Goal: Task Accomplishment & Management: Manage account settings

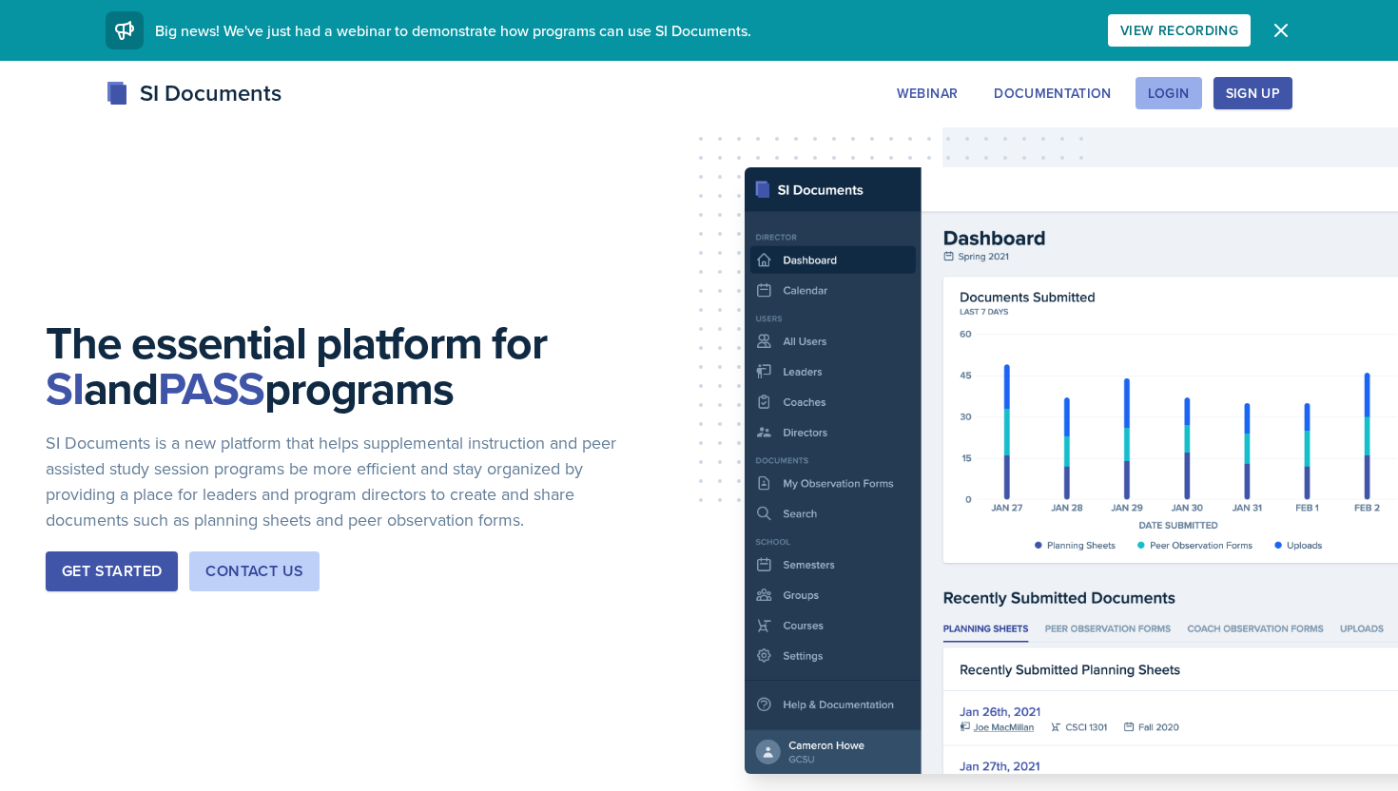
click at [1177, 100] on div "Login" at bounding box center [1169, 93] width 42 height 15
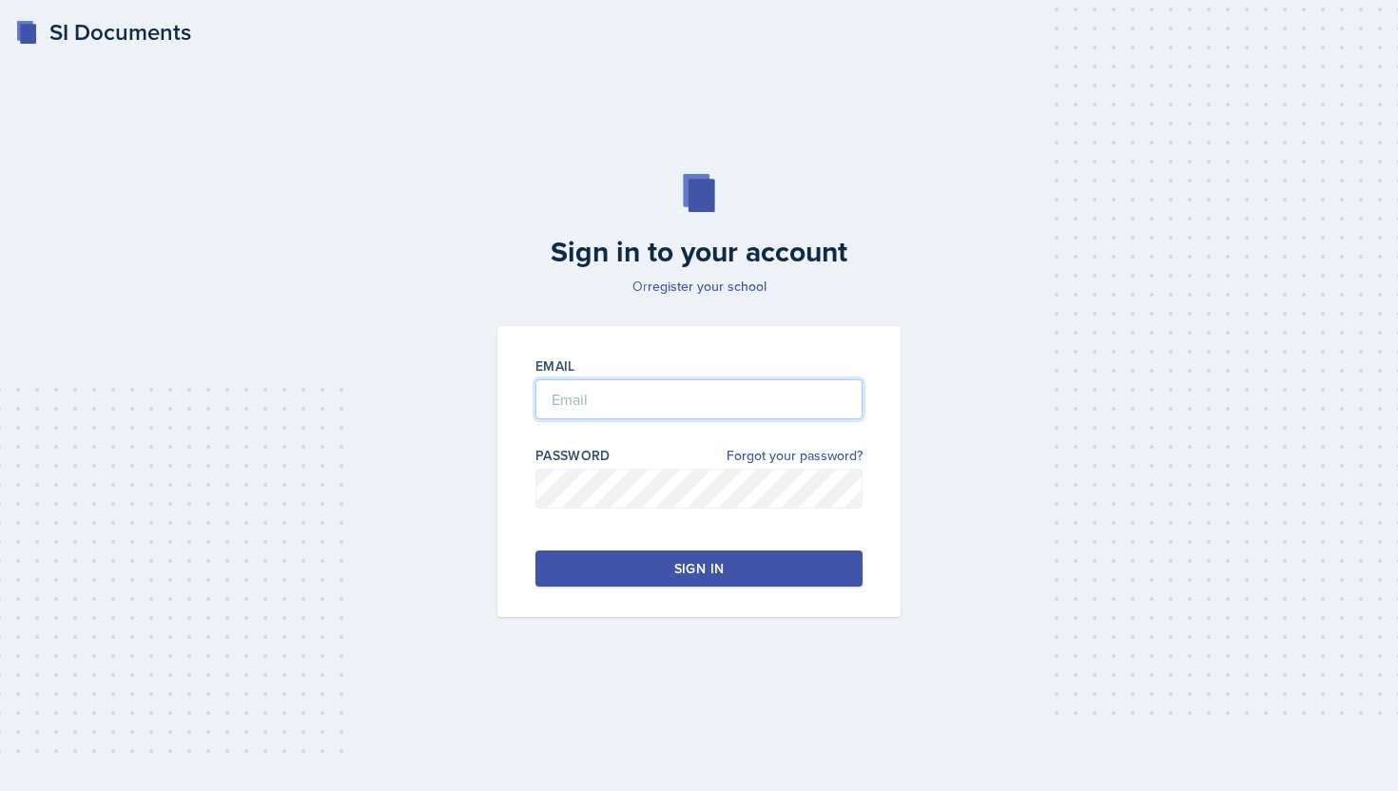
click at [621, 399] on input "email" at bounding box center [698, 400] width 327 height 40
type input "[EMAIL_ADDRESS][DOMAIN_NAME]"
click at [689, 574] on div "Sign in" at bounding box center [698, 568] width 49 height 19
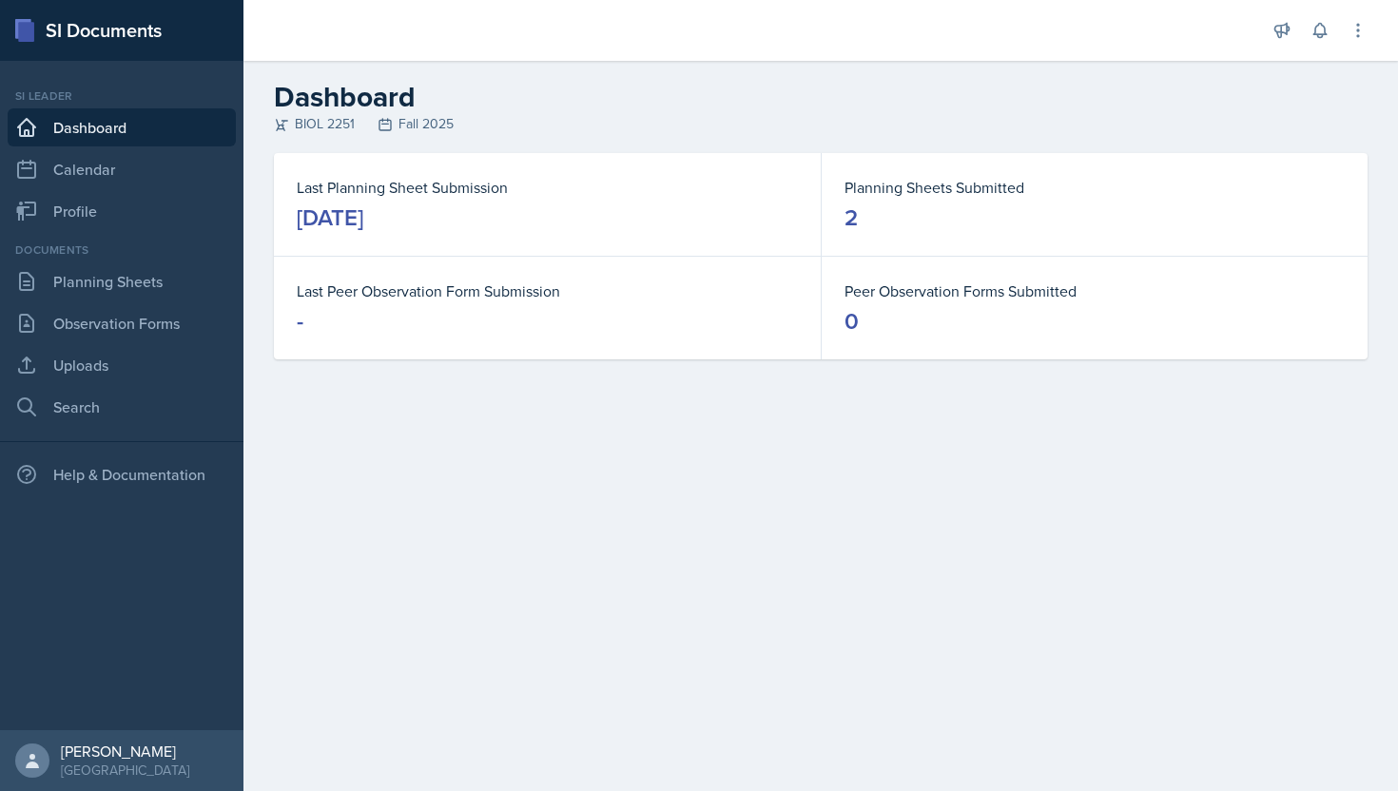
click at [392, 238] on div "Last Planning Sheet Submission [DATE]" at bounding box center [547, 204] width 547 height 103
click at [151, 296] on link "Planning Sheets" at bounding box center [122, 282] width 228 height 38
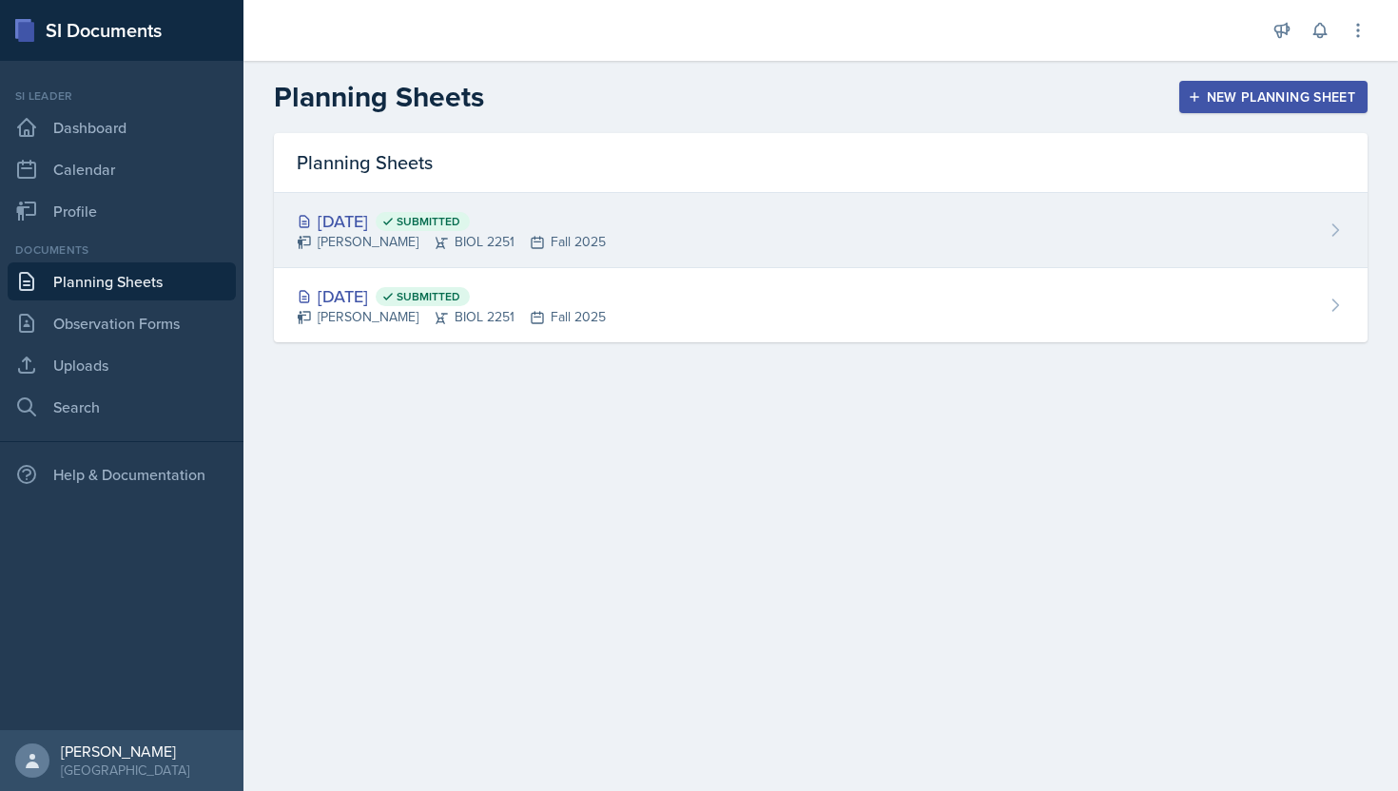
click at [397, 224] on div "[DATE] Submitted" at bounding box center [451, 221] width 309 height 26
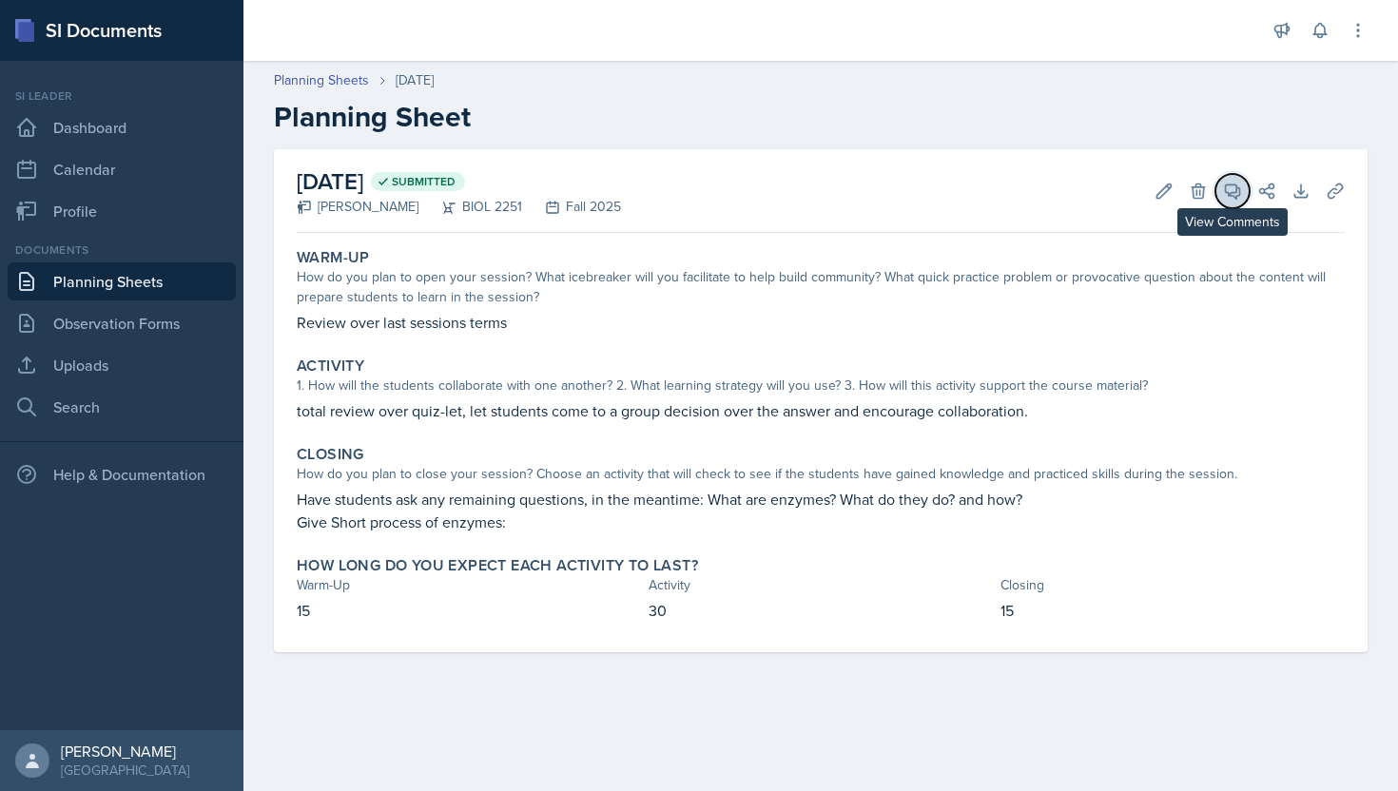
click at [1227, 201] on button "View Comments" at bounding box center [1233, 191] width 34 height 34
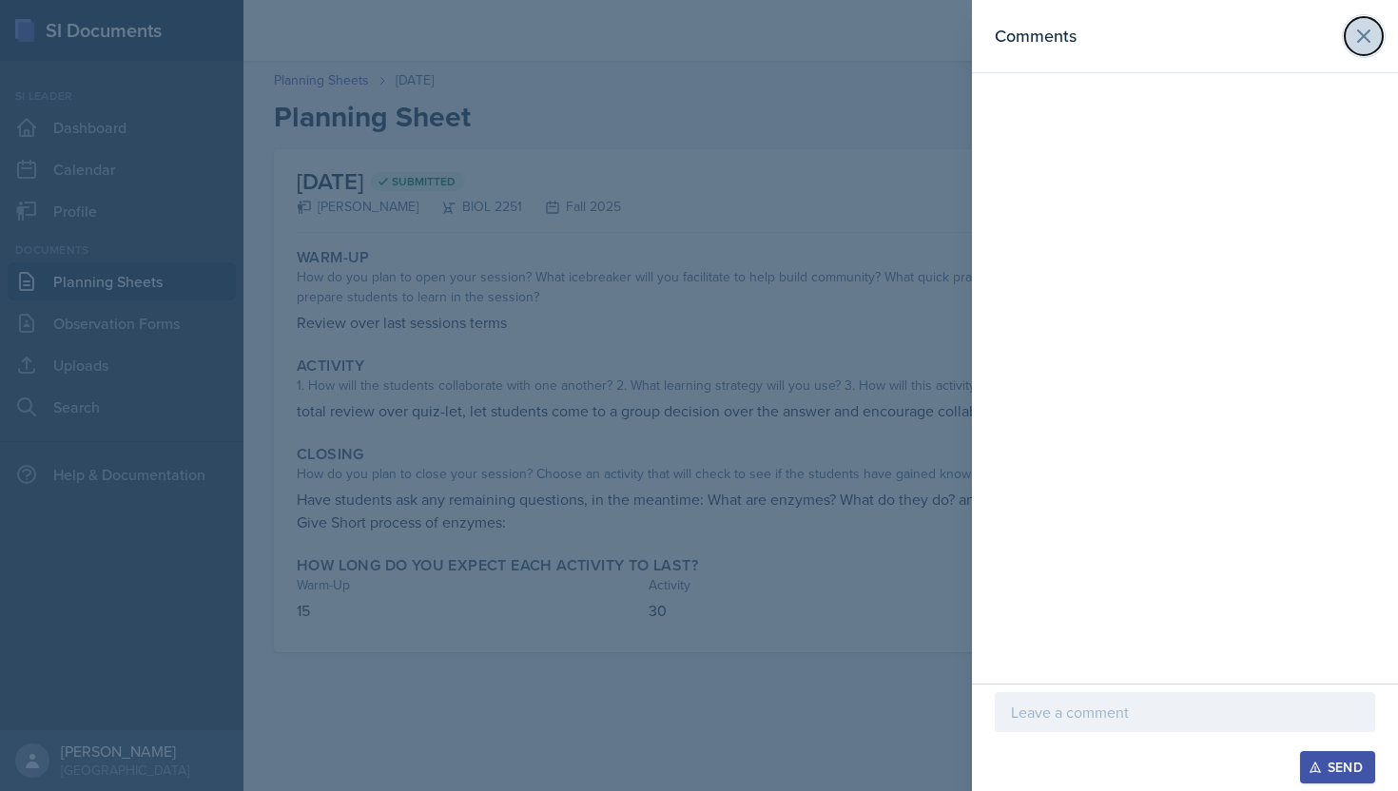
click at [1359, 27] on icon at bounding box center [1364, 36] width 23 height 23
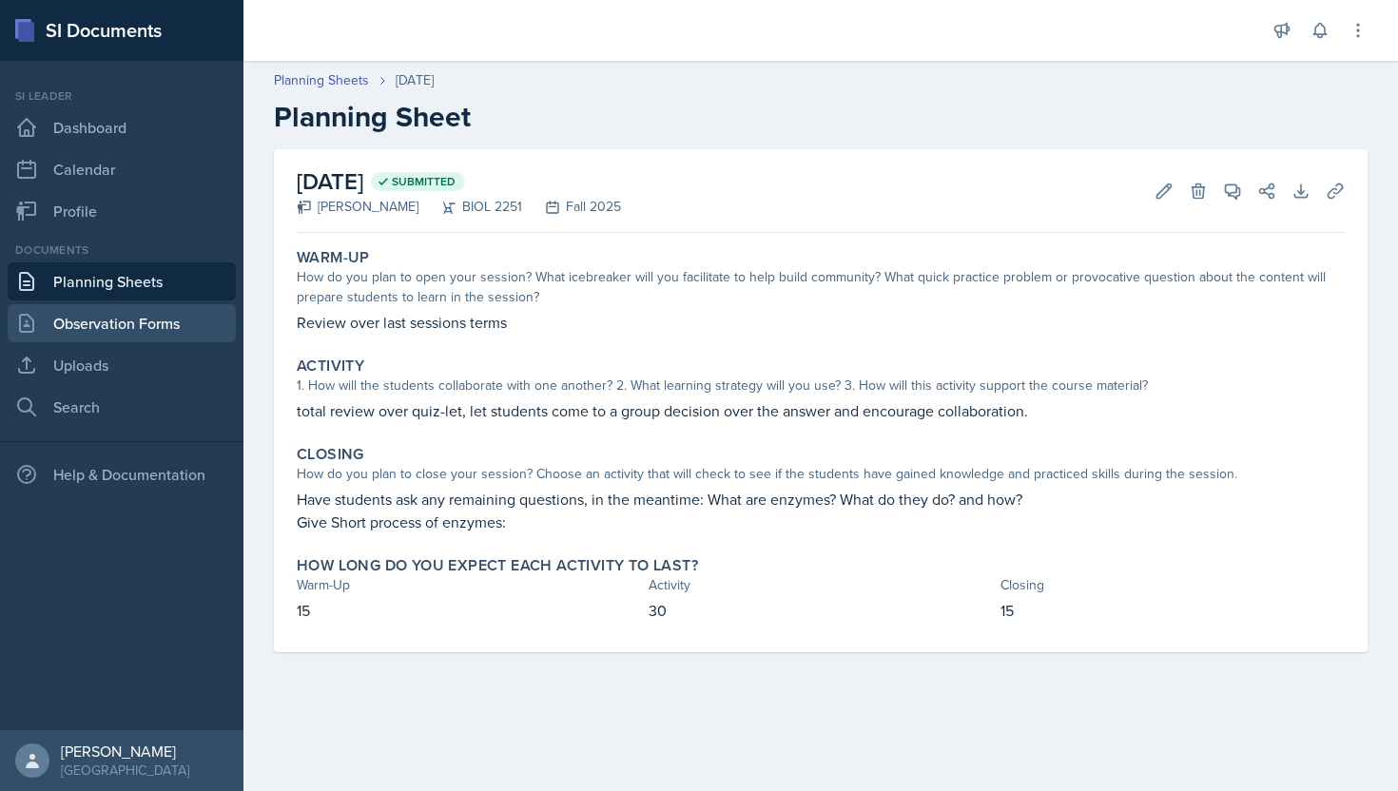
click at [154, 329] on link "Observation Forms" at bounding box center [122, 323] width 228 height 38
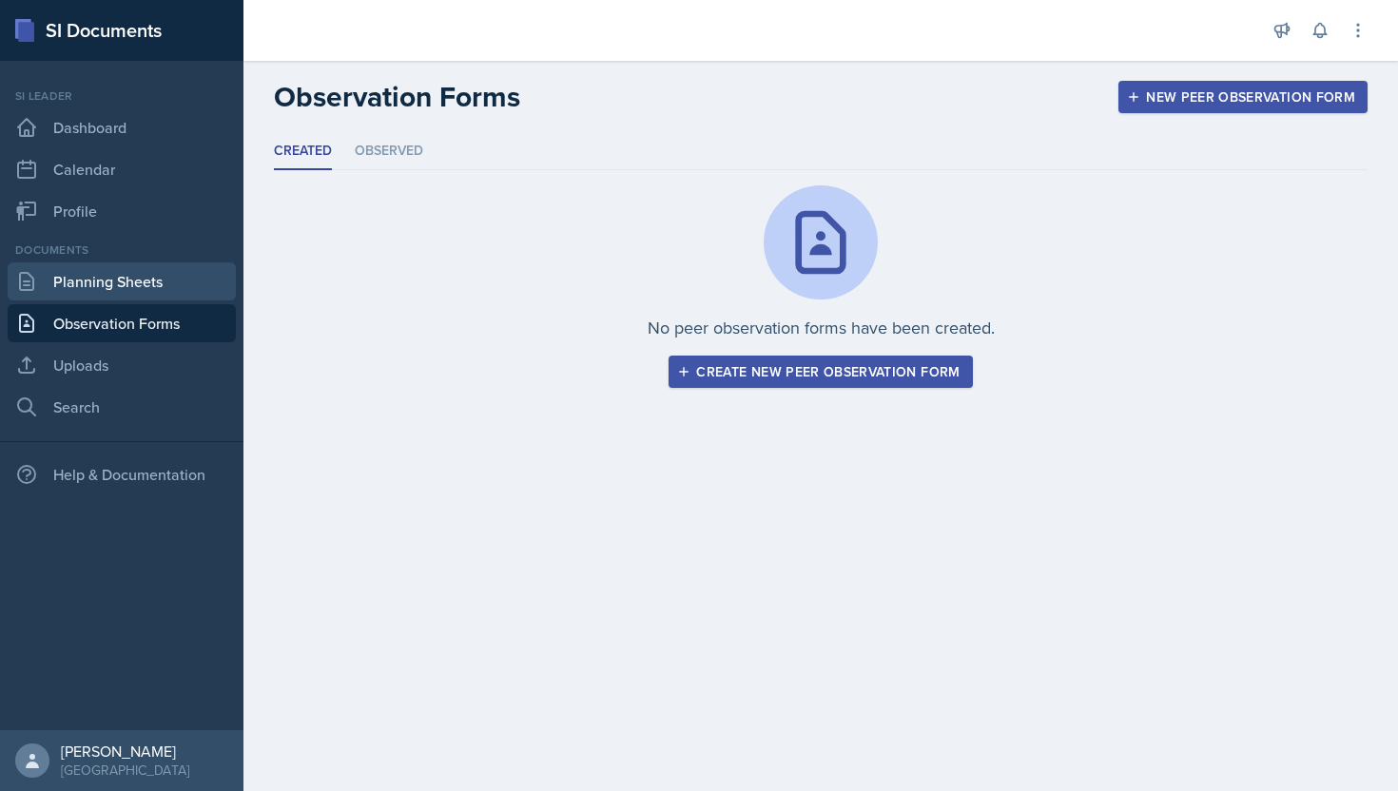
click at [164, 285] on link "Planning Sheets" at bounding box center [122, 282] width 228 height 38
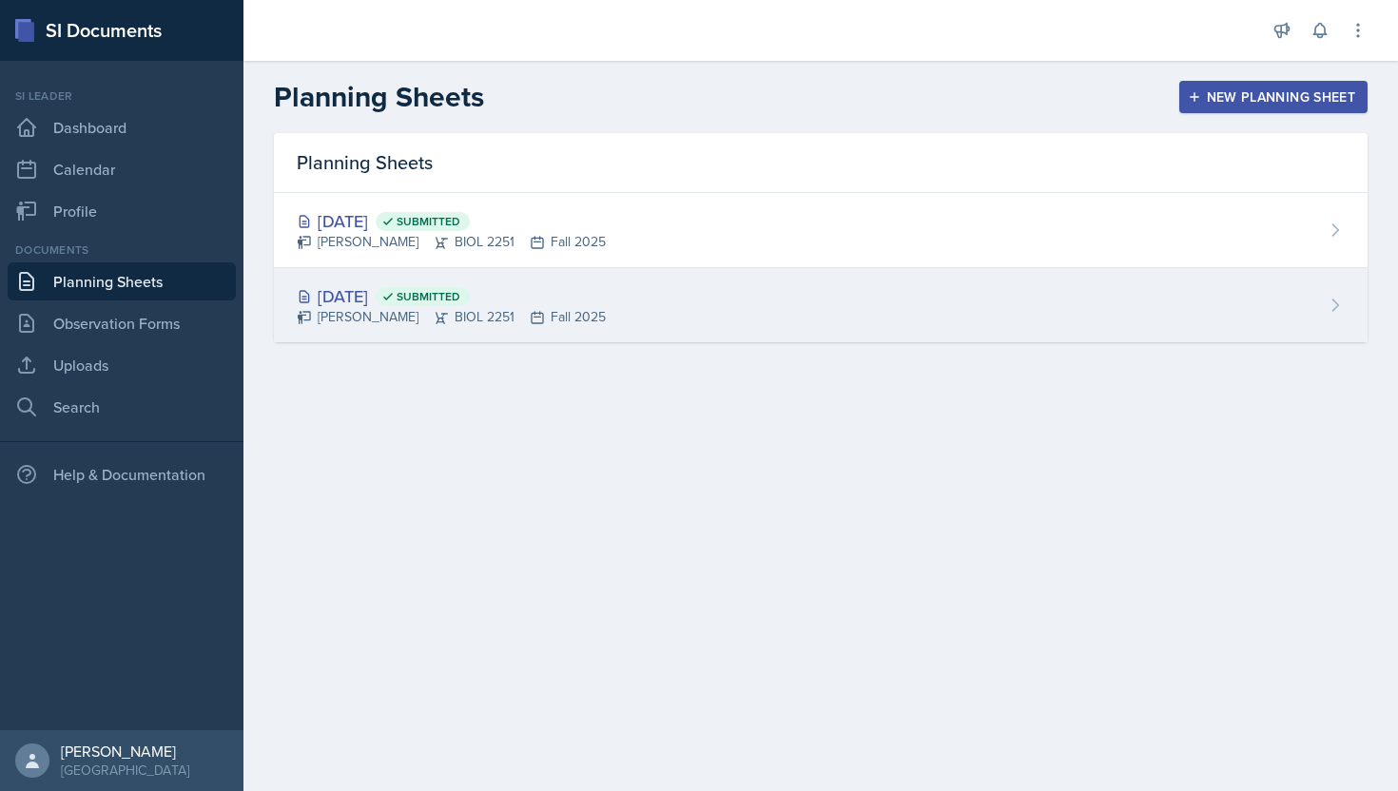
click at [413, 288] on div "[DATE] Submitted" at bounding box center [451, 296] width 309 height 26
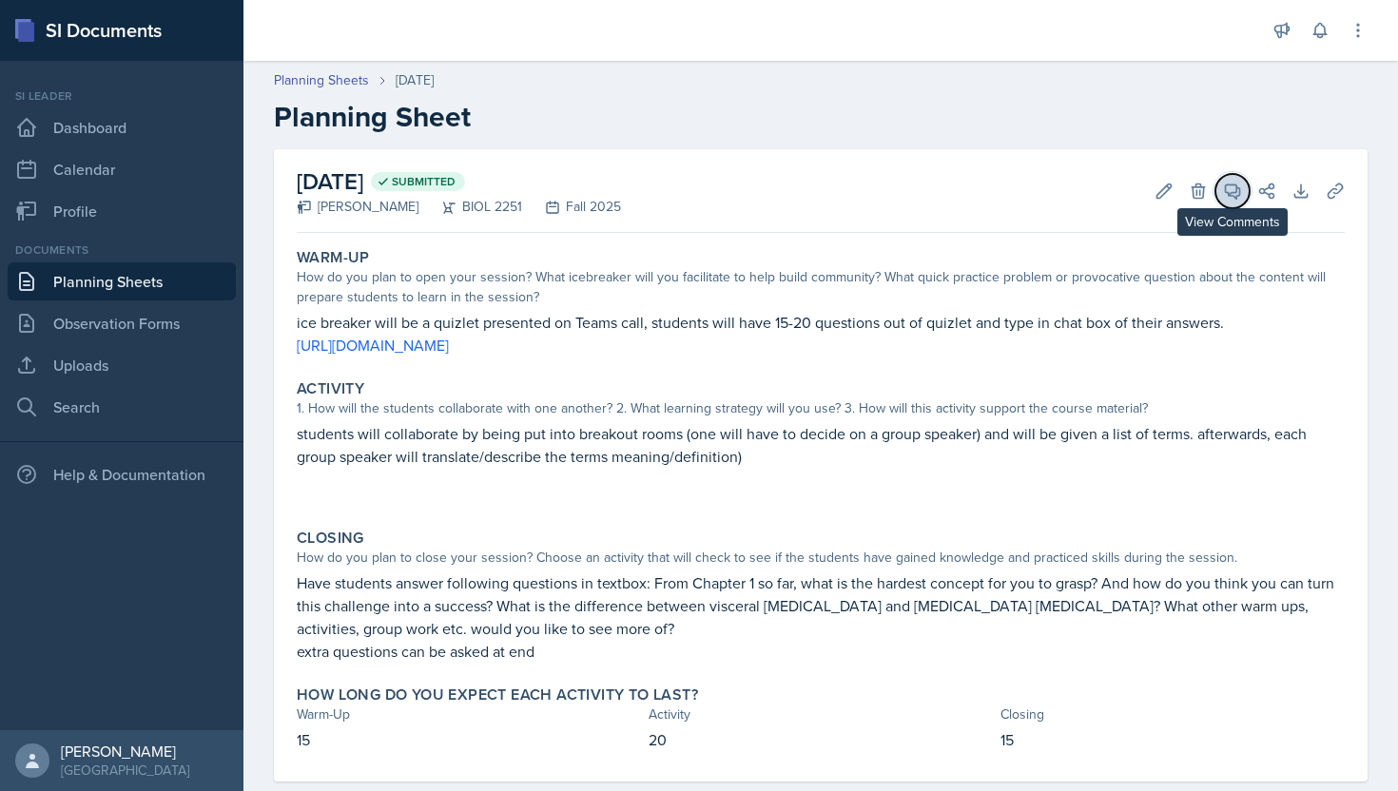
click at [1230, 187] on icon at bounding box center [1232, 191] width 19 height 19
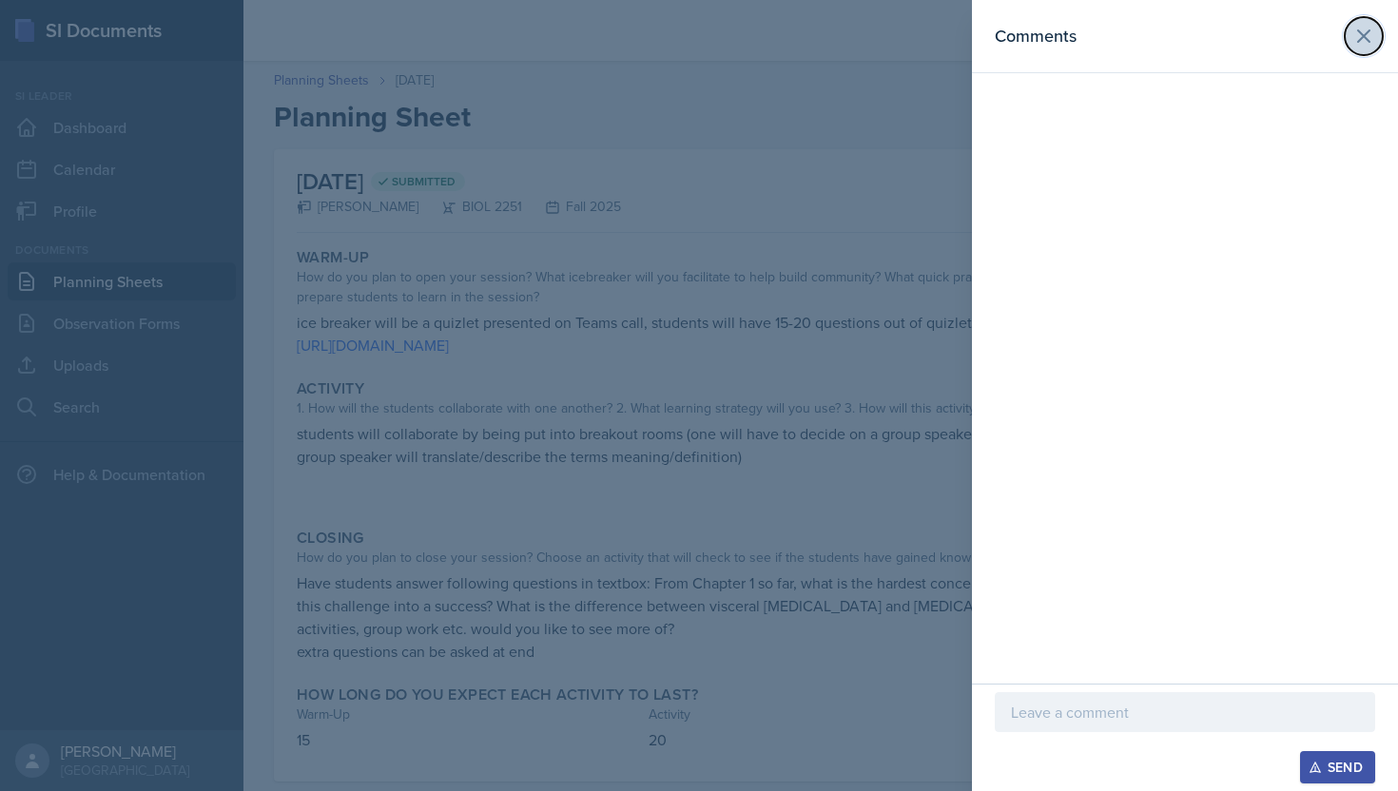
click at [1363, 29] on icon at bounding box center [1364, 36] width 23 height 23
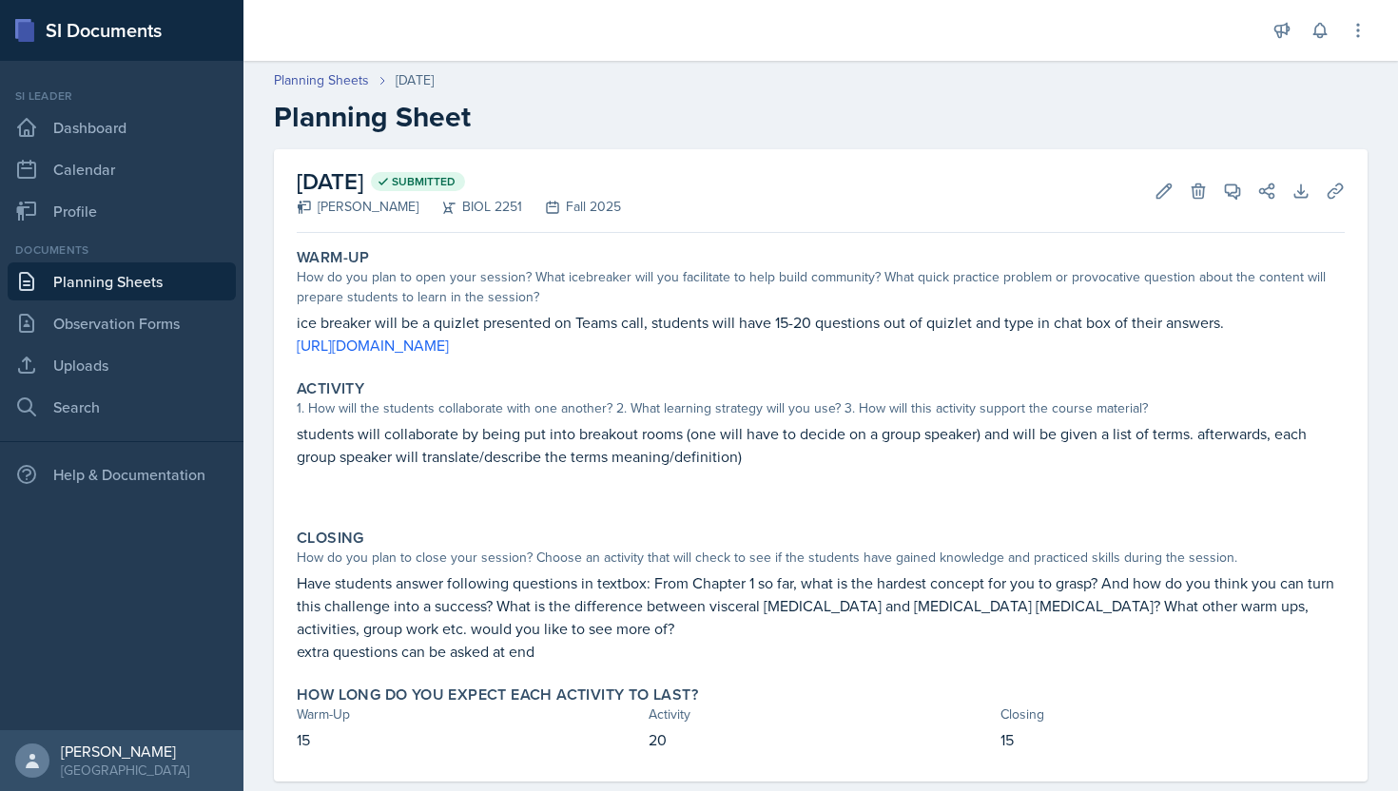
click at [153, 282] on link "Planning Sheets" at bounding box center [122, 282] width 228 height 38
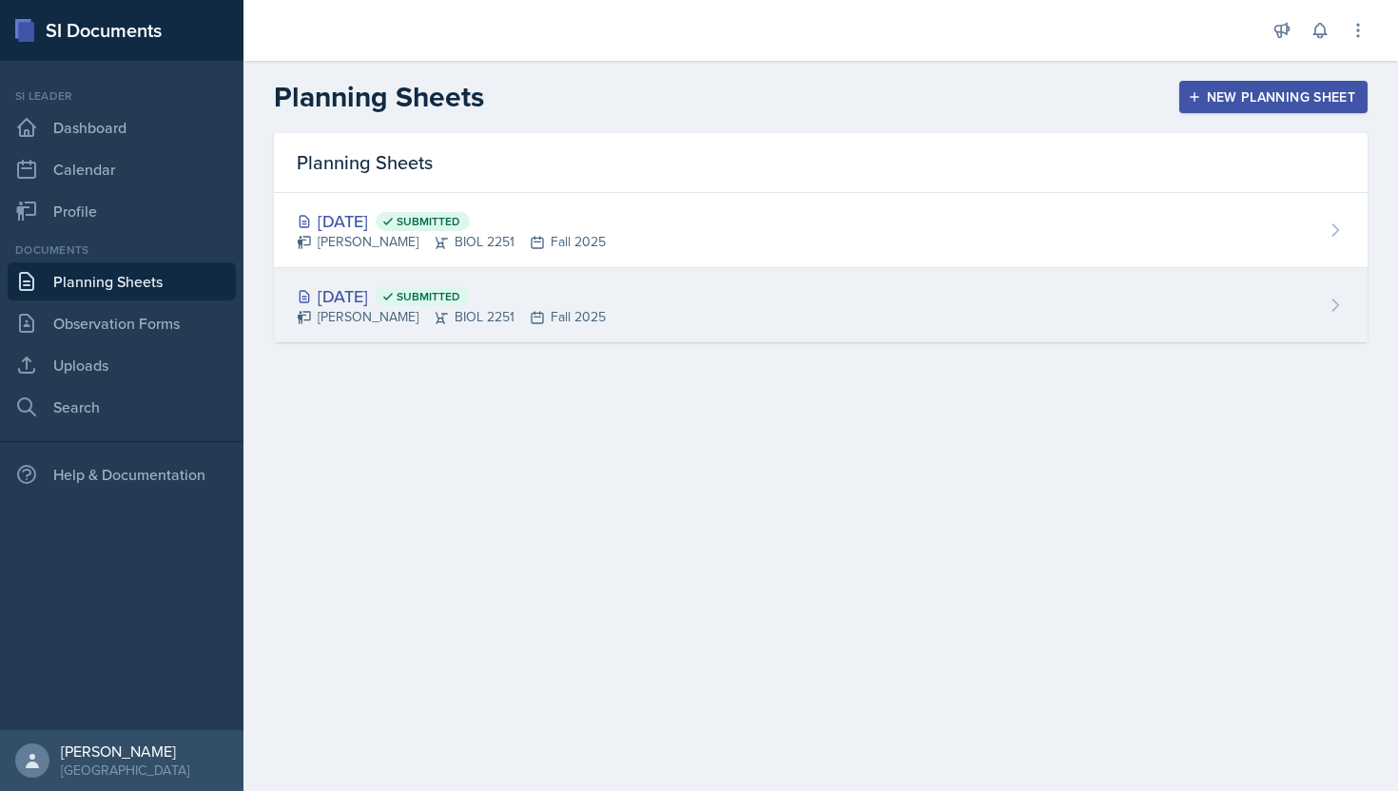
click at [411, 317] on div "[PERSON_NAME] BIOL 2251 Fall 2025" at bounding box center [451, 317] width 309 height 20
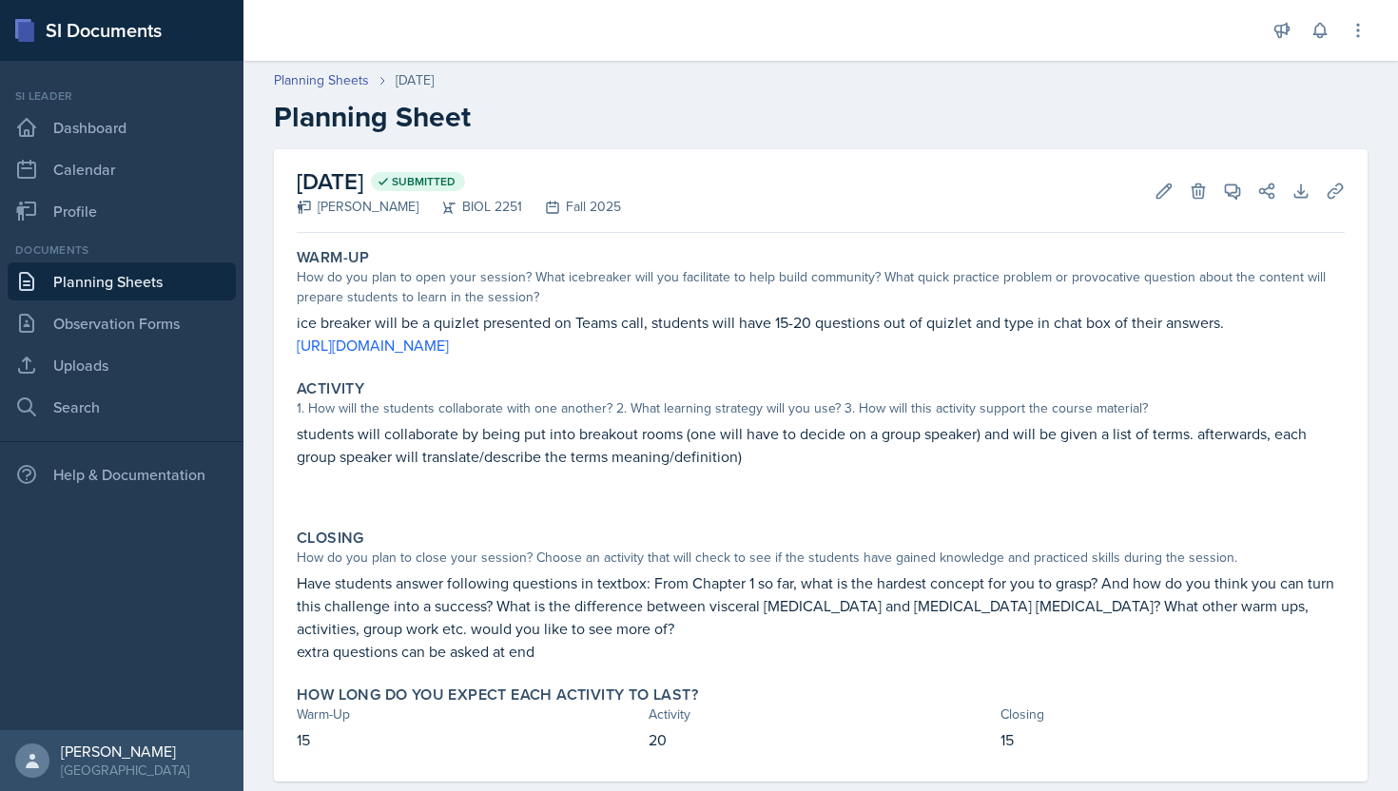
click at [132, 283] on link "Planning Sheets" at bounding box center [122, 282] width 228 height 38
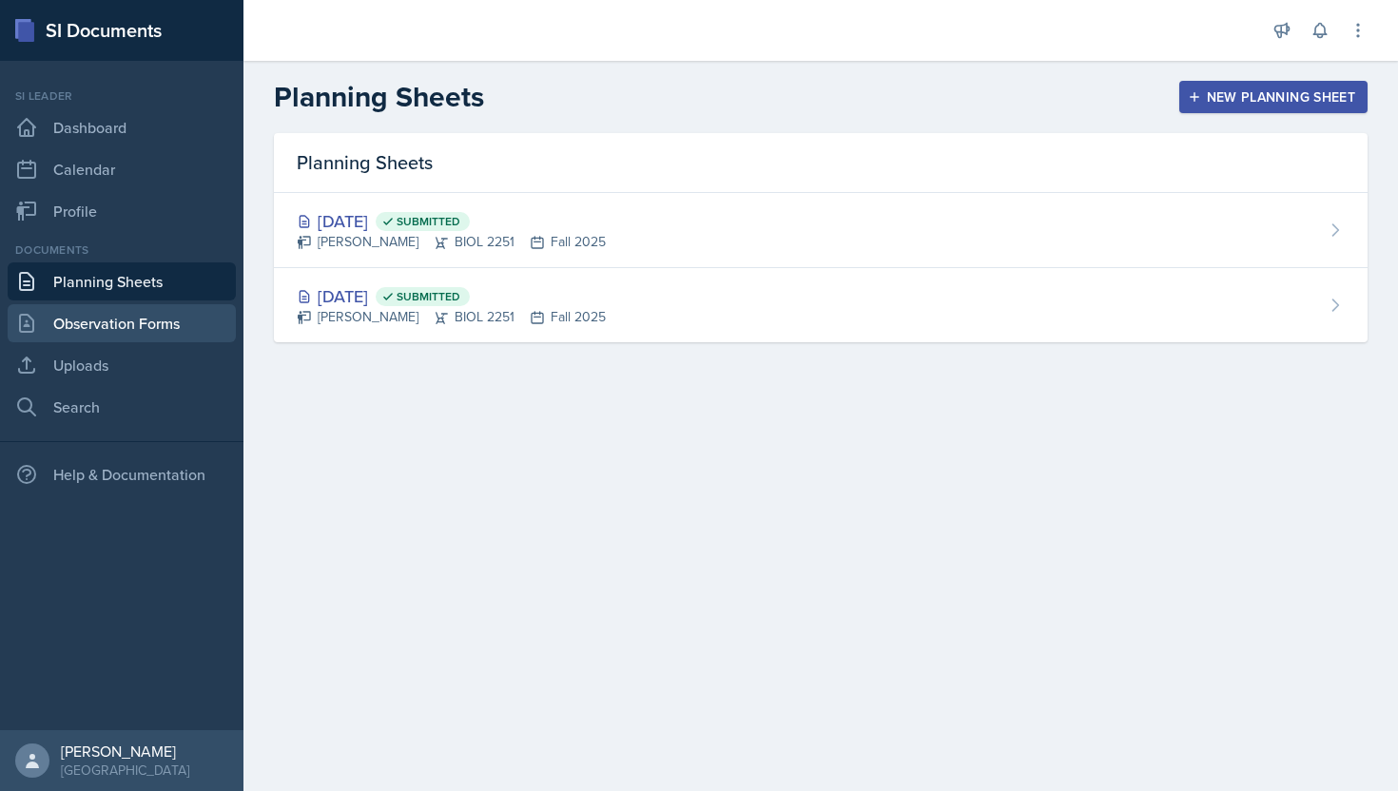
click at [133, 334] on link "Observation Forms" at bounding box center [122, 323] width 228 height 38
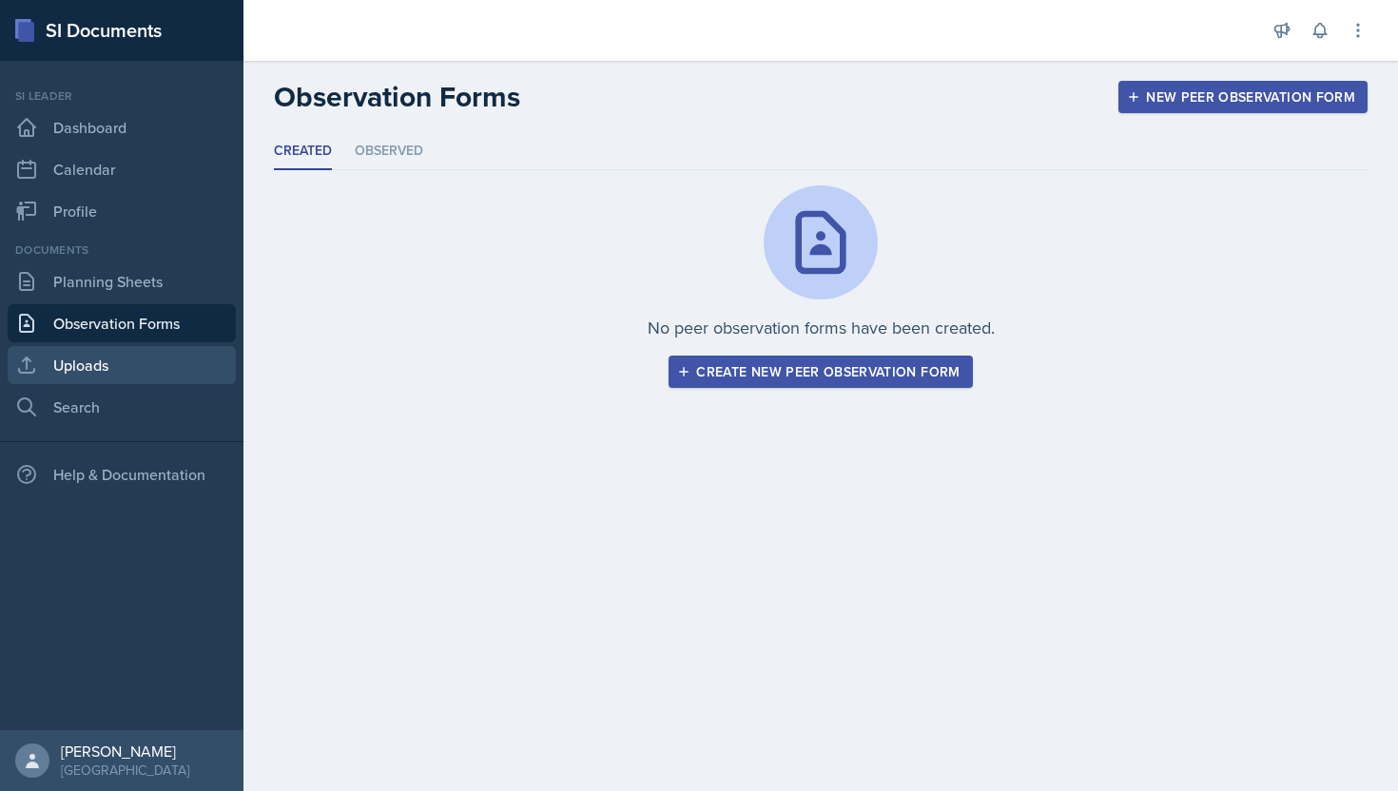
click at [110, 362] on link "Uploads" at bounding box center [122, 365] width 228 height 38
